Goal: Task Accomplishment & Management: Manage account settings

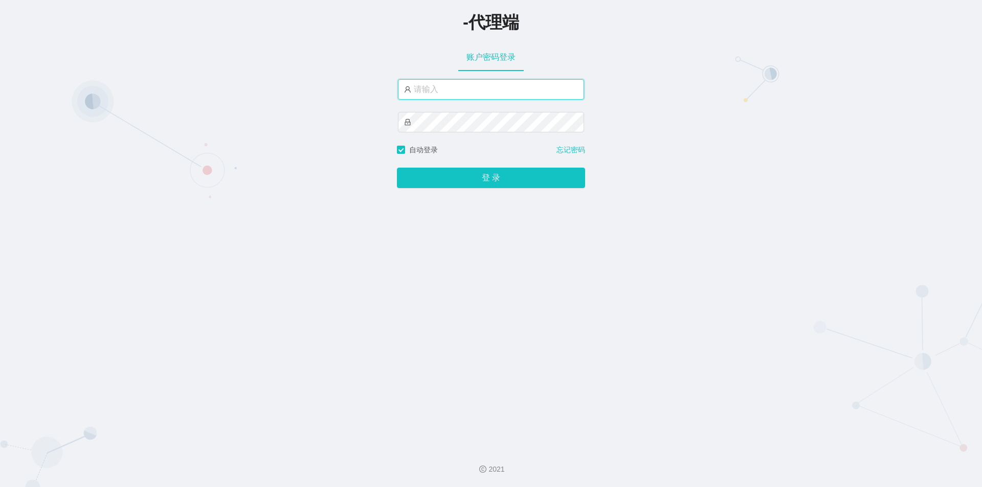
click at [460, 90] on input "text" at bounding box center [491, 89] width 186 height 20
paste input "jinzhe888"
type input "jinzhe888"
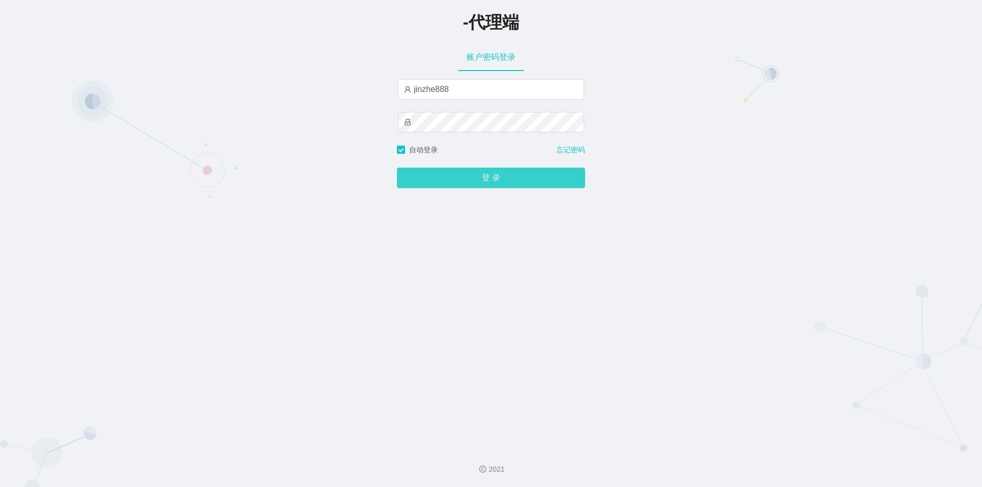
click at [458, 177] on button "登 录" at bounding box center [491, 178] width 188 height 20
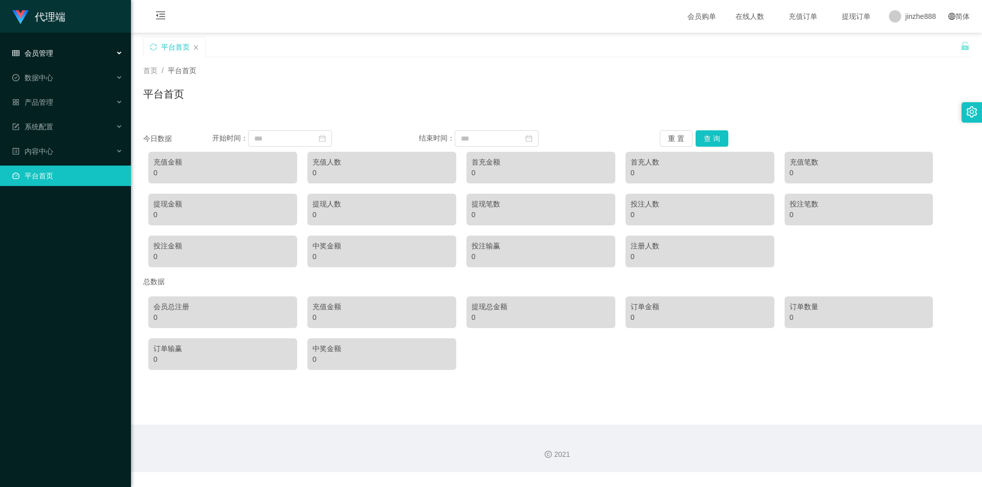
click at [47, 52] on span "会员管理" at bounding box center [32, 53] width 41 height 8
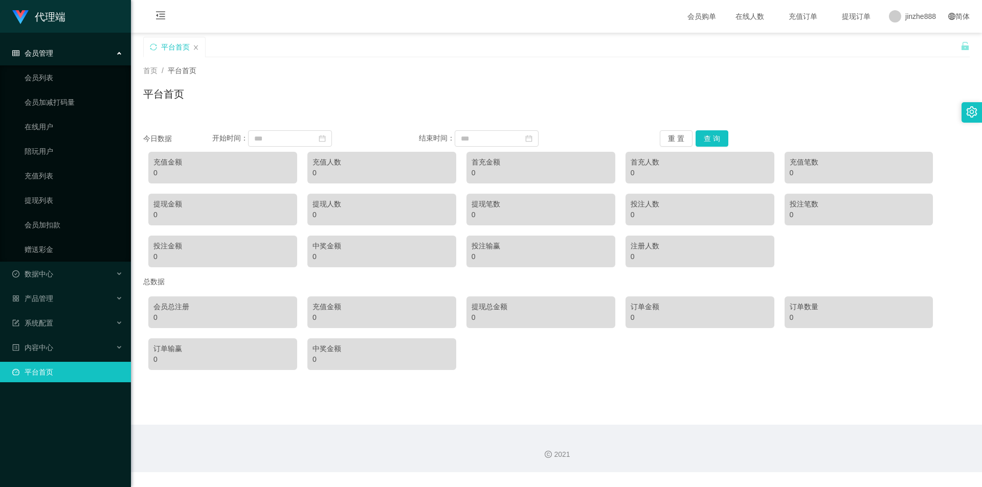
click at [377, 97] on div "平台首页" at bounding box center [556, 98] width 826 height 24
click at [49, 76] on link "会员列表" at bounding box center [74, 77] width 98 height 20
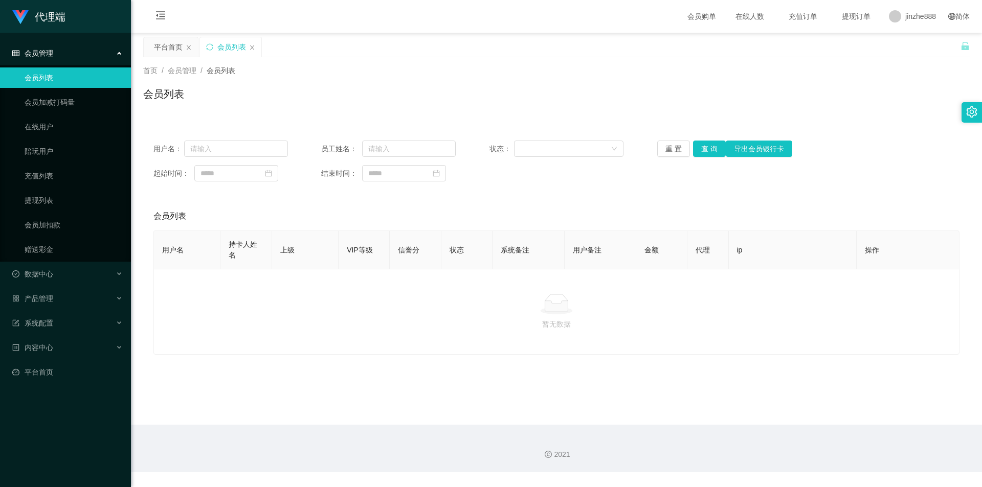
click at [76, 50] on div "会员管理" at bounding box center [65, 53] width 131 height 20
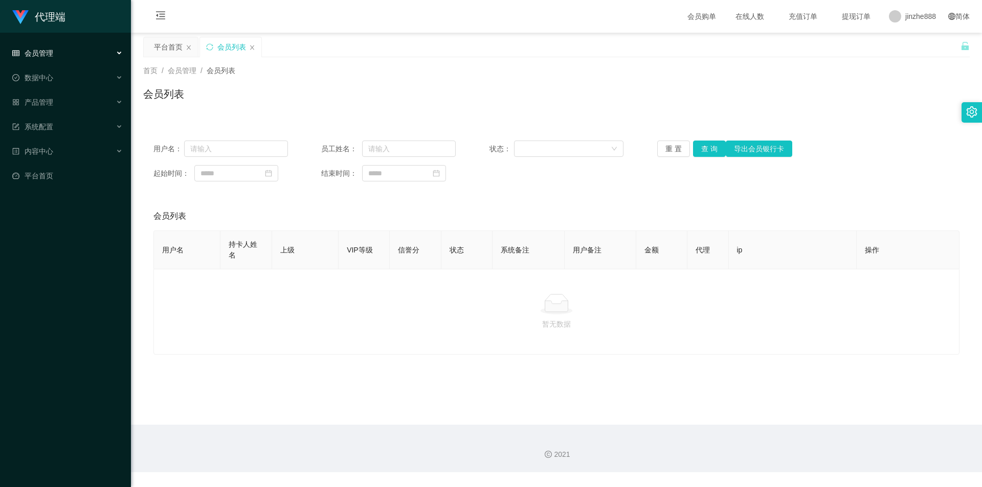
click at [81, 55] on div "会员管理" at bounding box center [65, 53] width 131 height 20
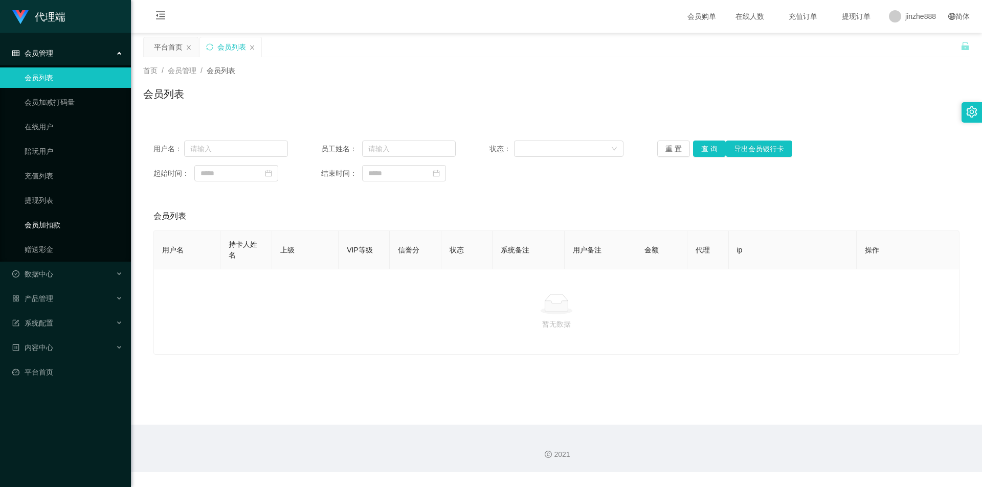
click at [59, 225] on link "会员加扣款" at bounding box center [74, 225] width 98 height 20
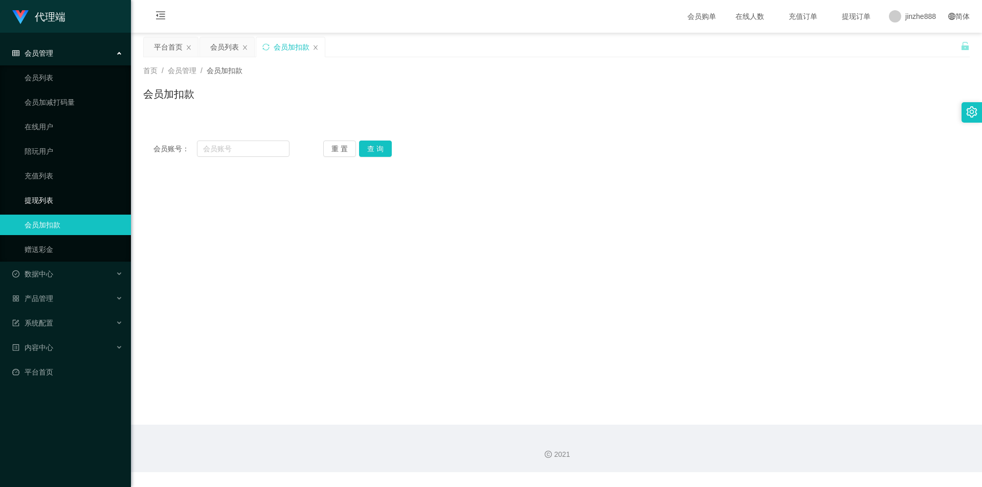
click at [69, 193] on link "提现列表" at bounding box center [74, 200] width 98 height 20
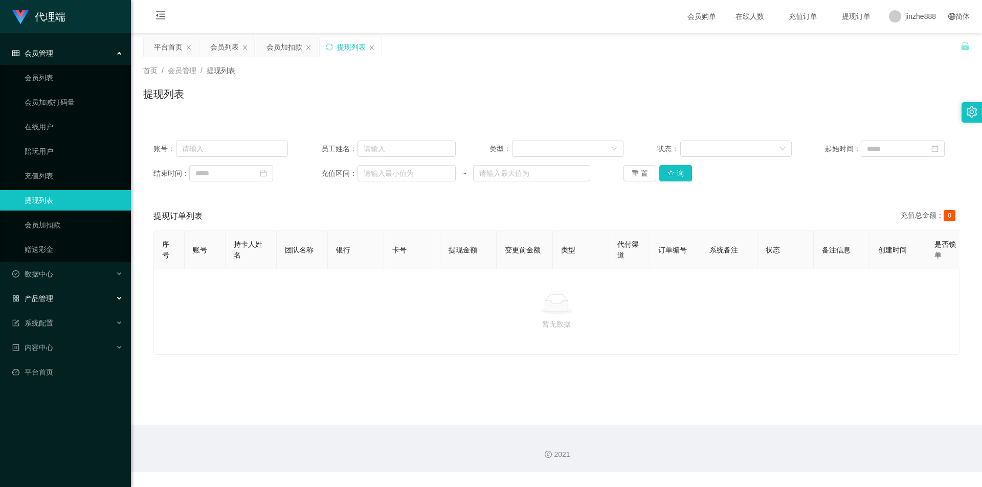
click at [60, 307] on div "产品管理" at bounding box center [65, 298] width 131 height 20
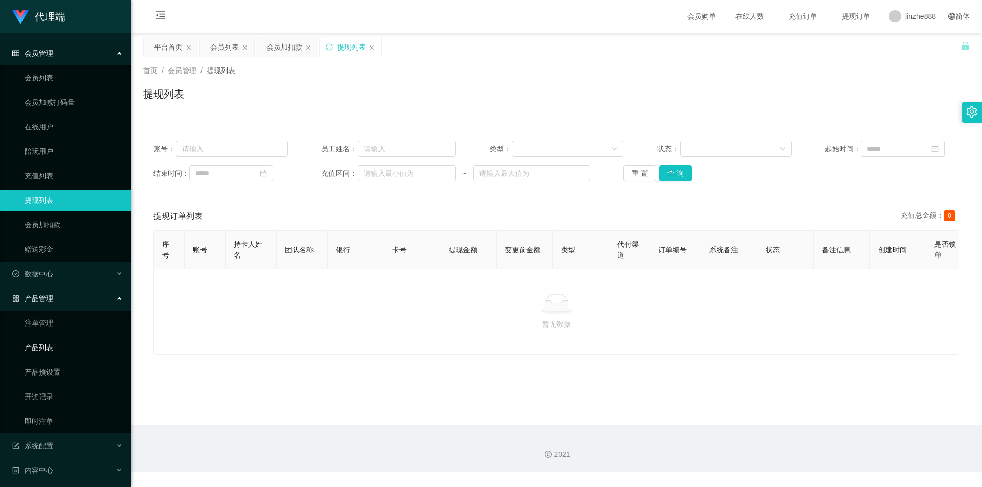
click at [57, 353] on link "产品列表" at bounding box center [74, 347] width 98 height 20
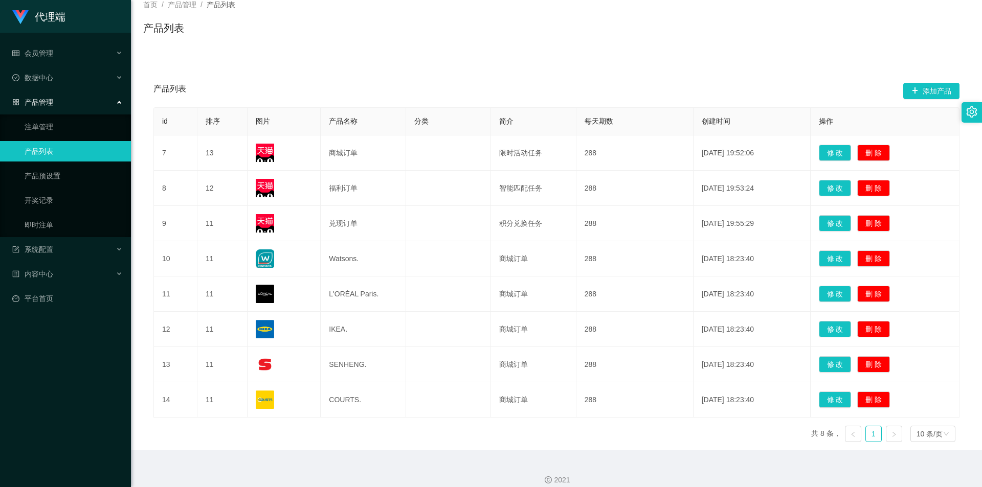
scroll to position [77, 0]
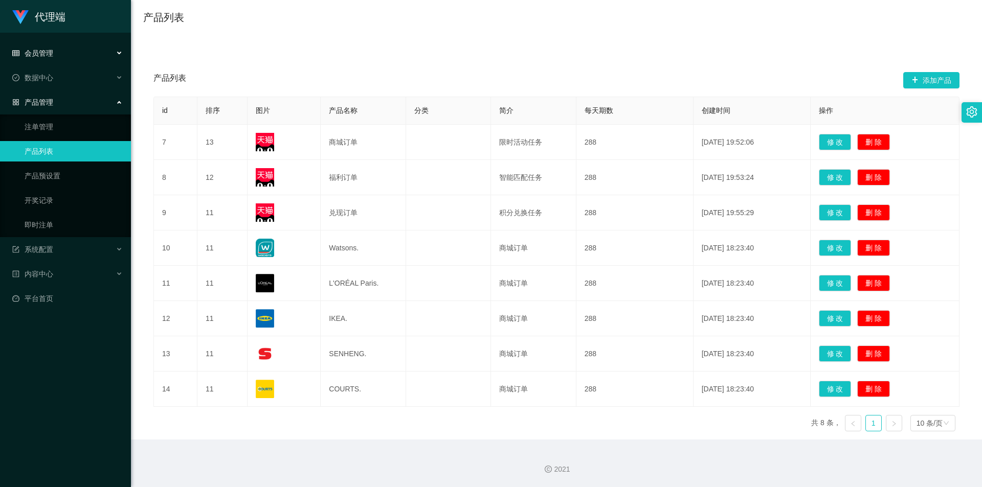
click at [66, 58] on div "会员管理" at bounding box center [65, 53] width 131 height 20
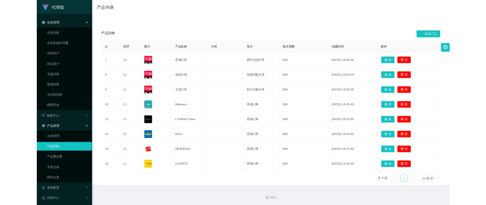
scroll to position [0, 0]
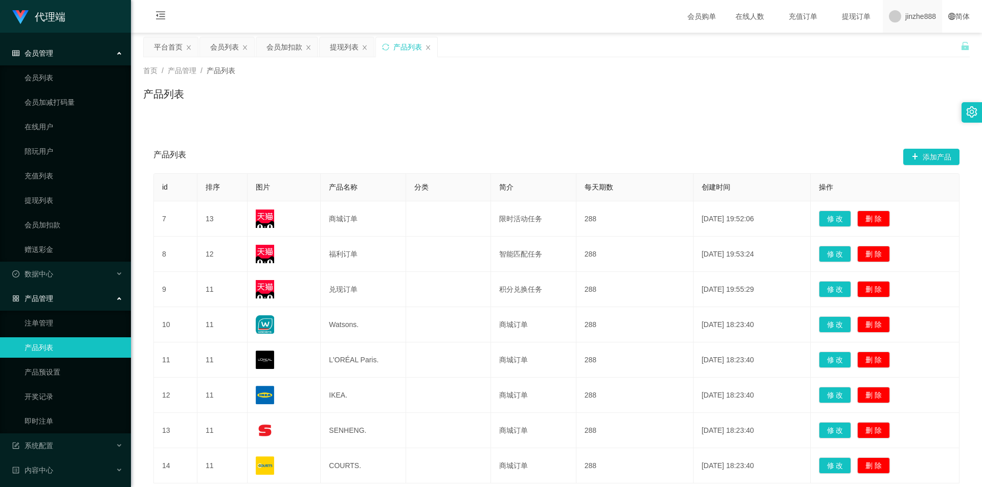
drag, startPoint x: 852, startPoint y: 64, endPoint x: 897, endPoint y: 32, distance: 55.8
click at [856, 64] on div "首页 / 产品管理 / 产品列表 / 产品列表" at bounding box center [556, 87] width 851 height 61
click at [898, 43] on span "退出登录" at bounding box center [905, 45] width 29 height 8
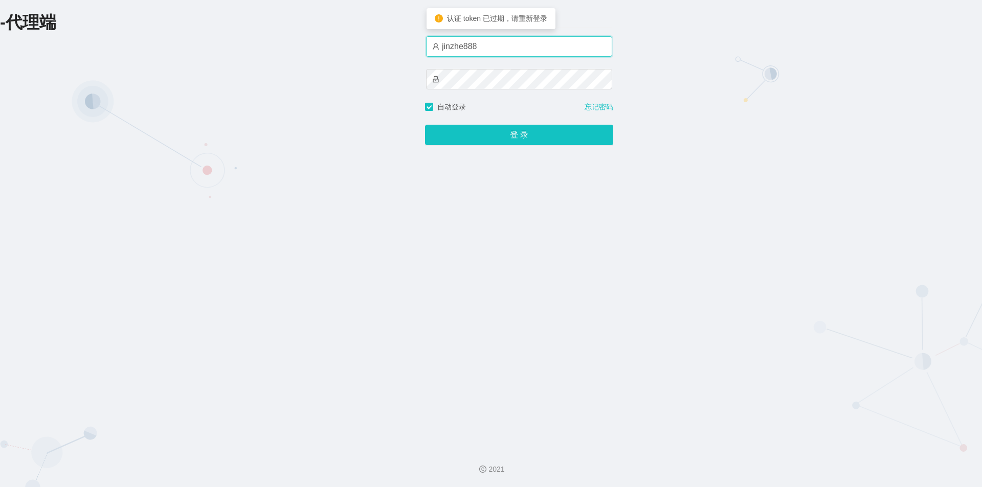
drag, startPoint x: 486, startPoint y: 47, endPoint x: 389, endPoint y: 53, distance: 96.8
click at [389, 53] on div "-代理端 账户密码登录 jinzhe888 自动登录 忘记密码 登 录" at bounding box center [491, 220] width 982 height 440
type input "G"
type input "g"
type input "G"
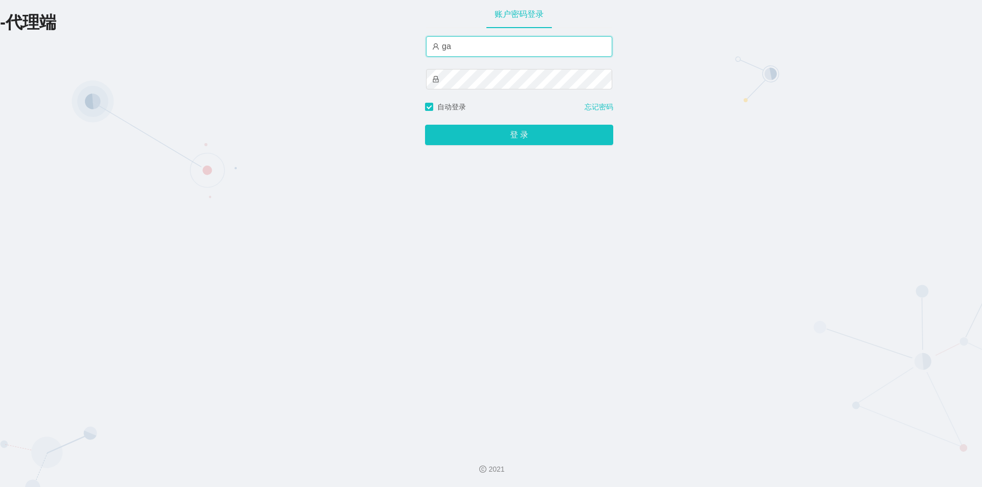
type input "g"
type input "[PERSON_NAME]"
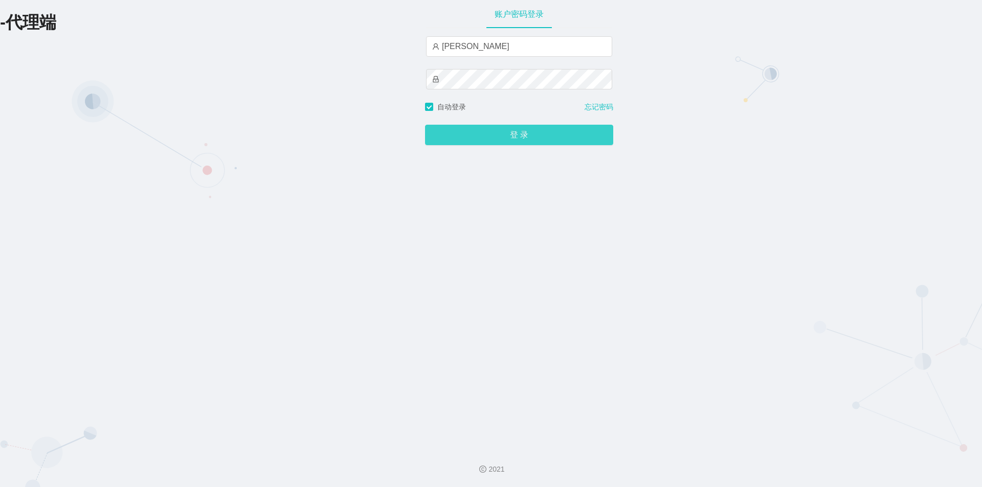
click at [518, 134] on button "登 录" at bounding box center [519, 135] width 188 height 20
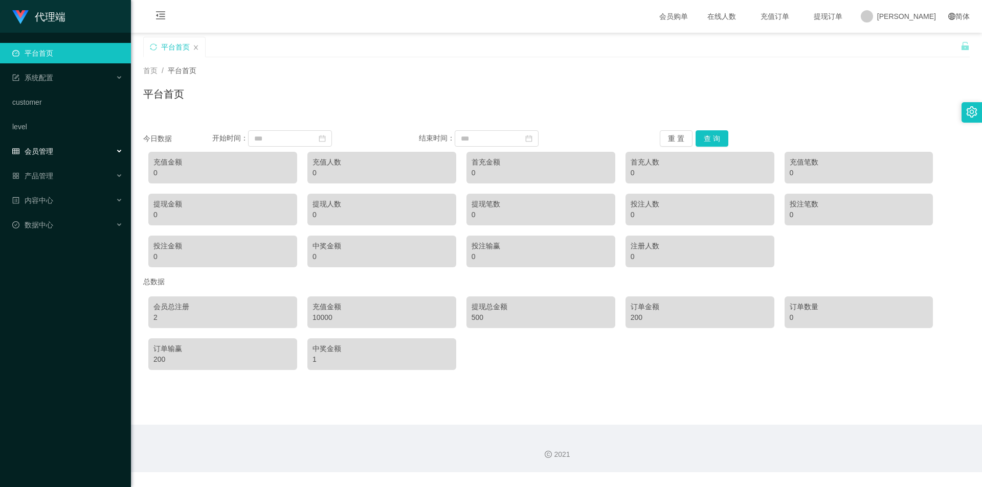
click at [89, 150] on div "会员管理" at bounding box center [65, 151] width 131 height 20
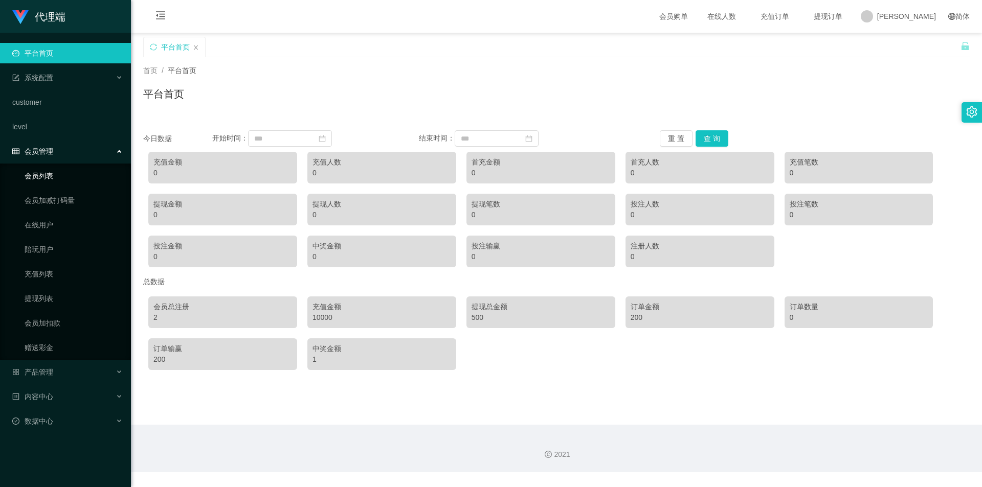
click at [69, 180] on link "会员列表" at bounding box center [74, 176] width 98 height 20
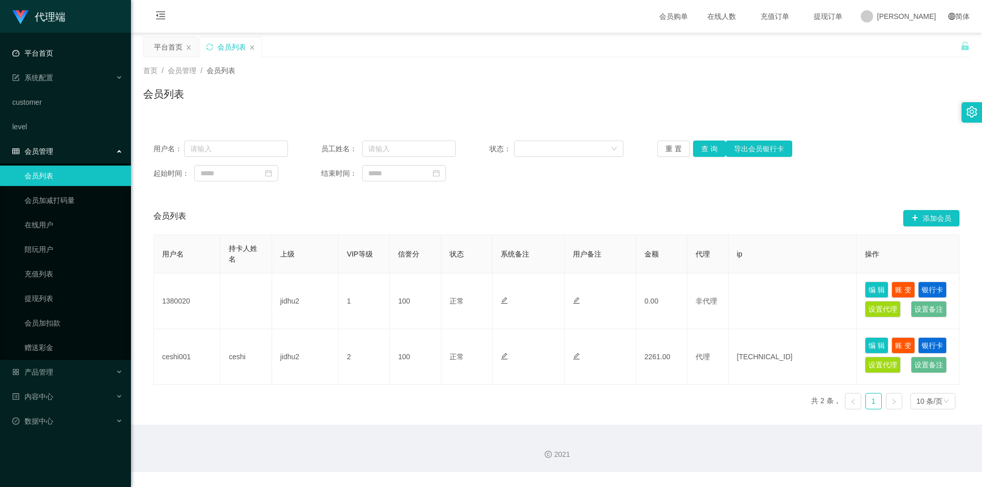
click at [80, 52] on link "平台首页" at bounding box center [67, 53] width 110 height 20
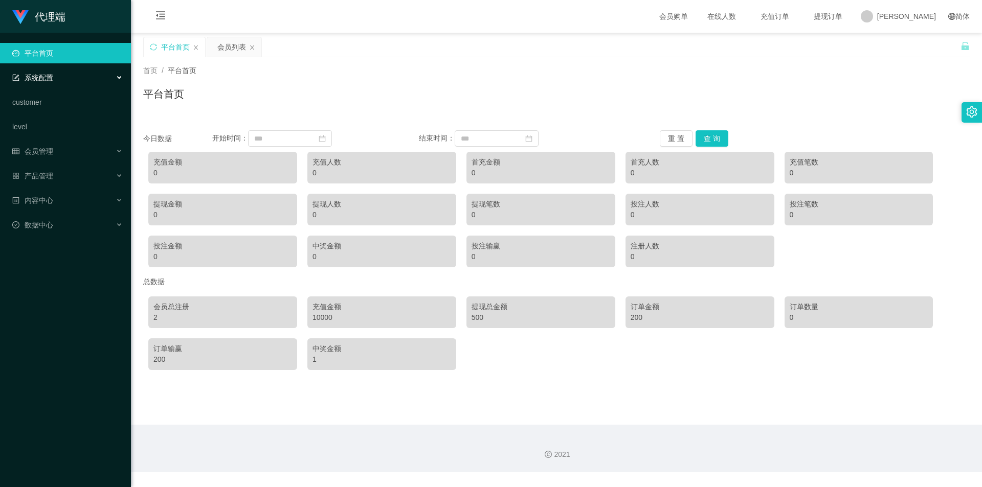
click at [69, 78] on div "系统配置" at bounding box center [65, 77] width 131 height 20
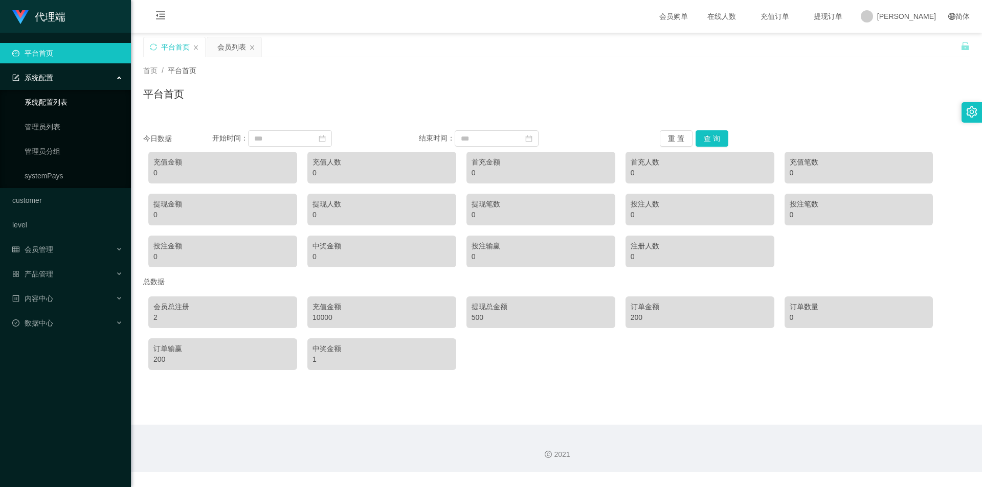
click at [74, 104] on link "系统配置列表" at bounding box center [74, 102] width 98 height 20
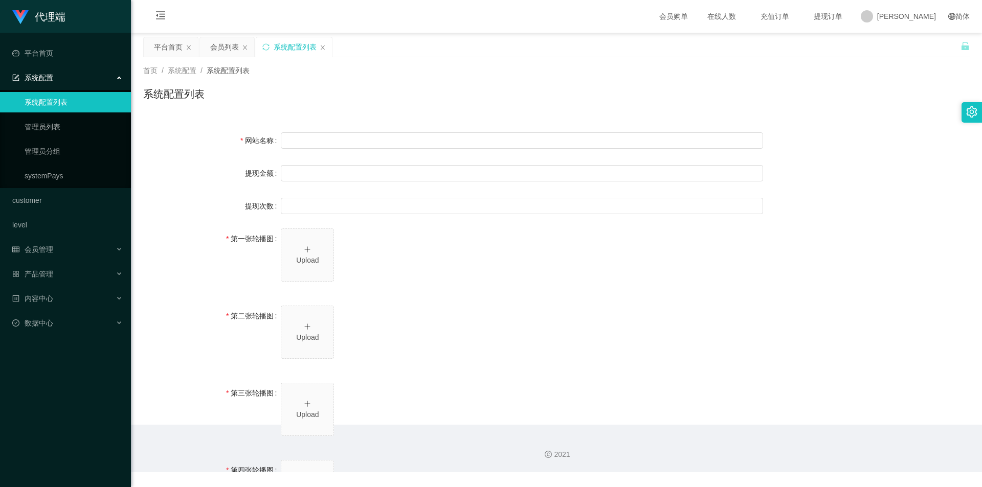
type input "80"
type input "1000000"
type input "[URL][DOMAIN_NAME]"
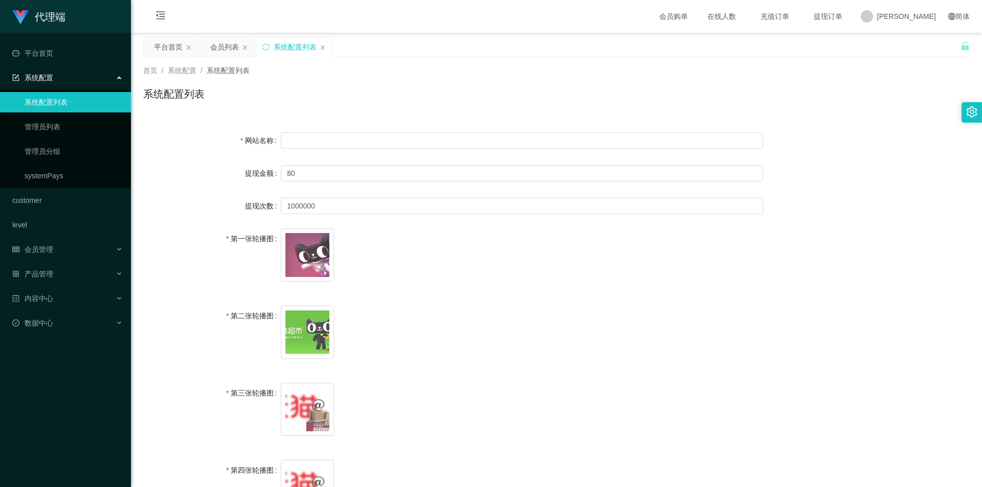
click at [415, 114] on div "首页 / 系统配置 / 系统配置列表 / 系统配置列表" at bounding box center [556, 87] width 851 height 61
click at [64, 52] on link "平台首页" at bounding box center [67, 53] width 110 height 20
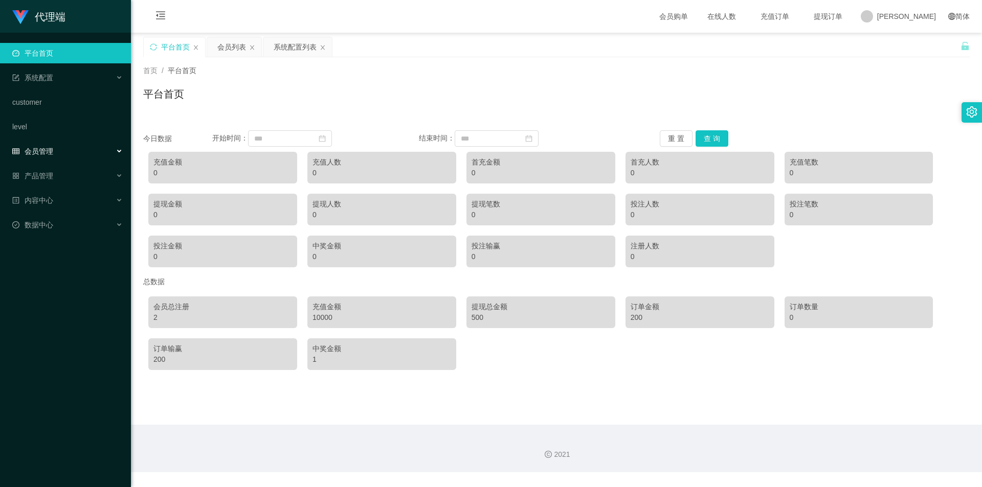
click at [65, 155] on div "会员管理" at bounding box center [65, 151] width 131 height 20
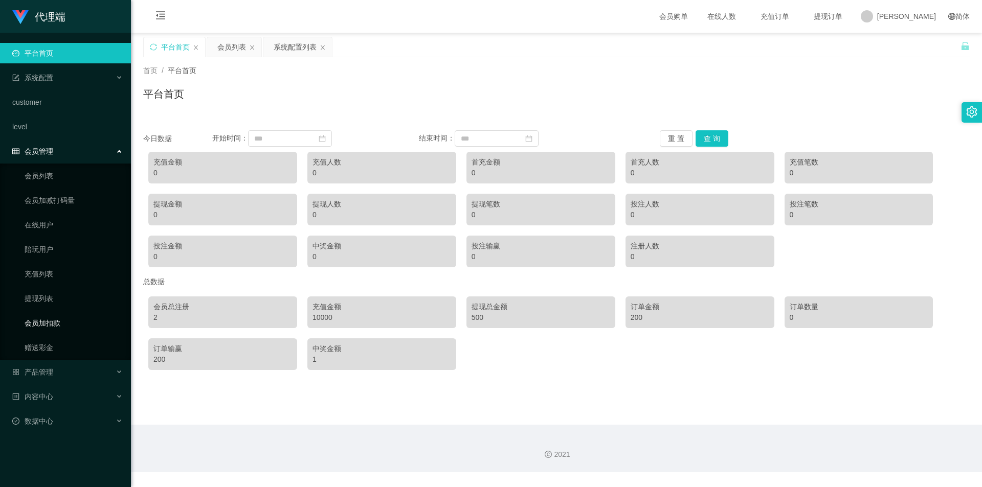
click at [71, 317] on link "会员加扣款" at bounding box center [74, 323] width 98 height 20
